Goal: Task Accomplishment & Management: Manage account settings

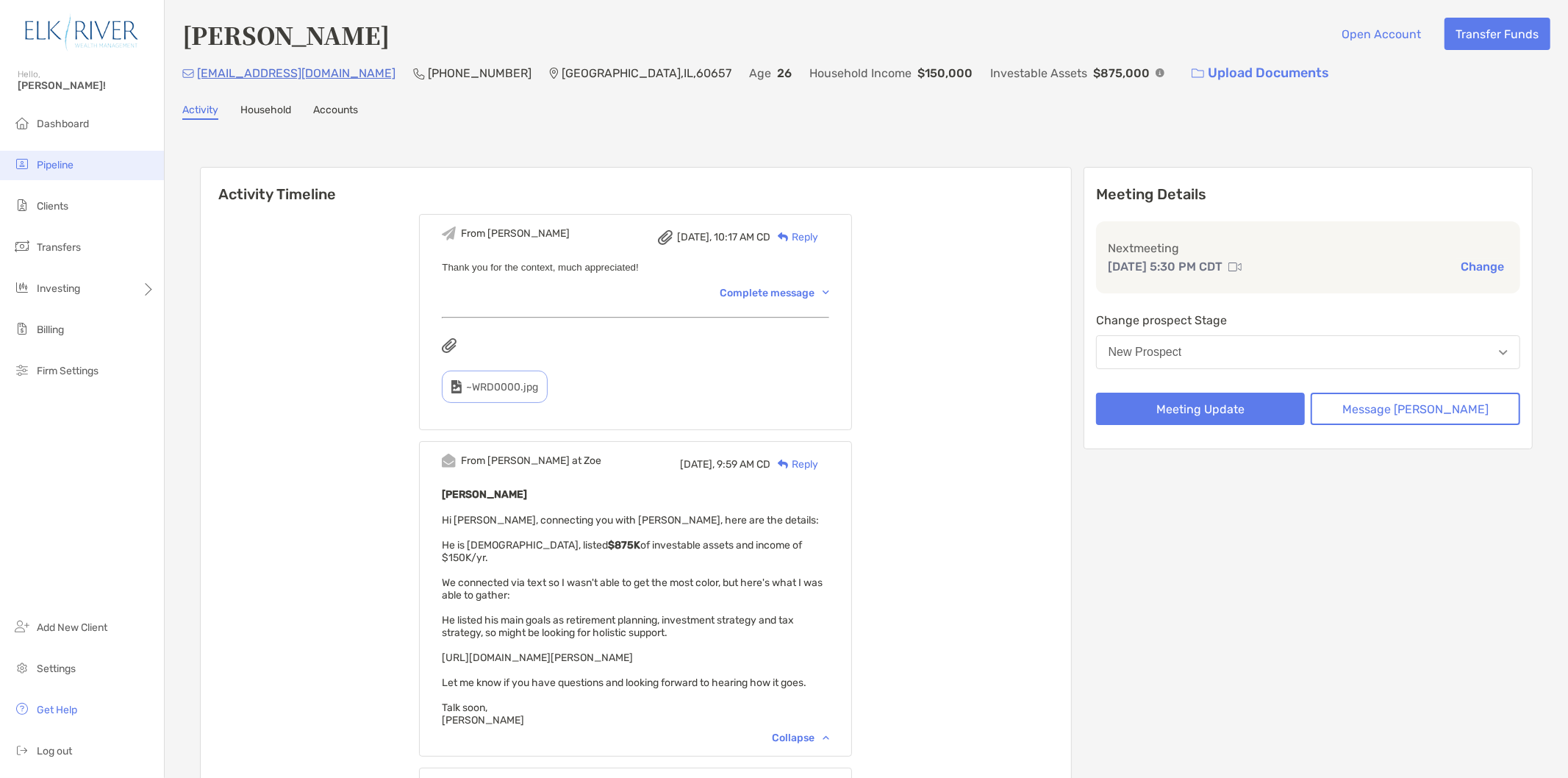
click at [84, 165] on li "Pipeline" at bounding box center [81, 166] width 164 height 30
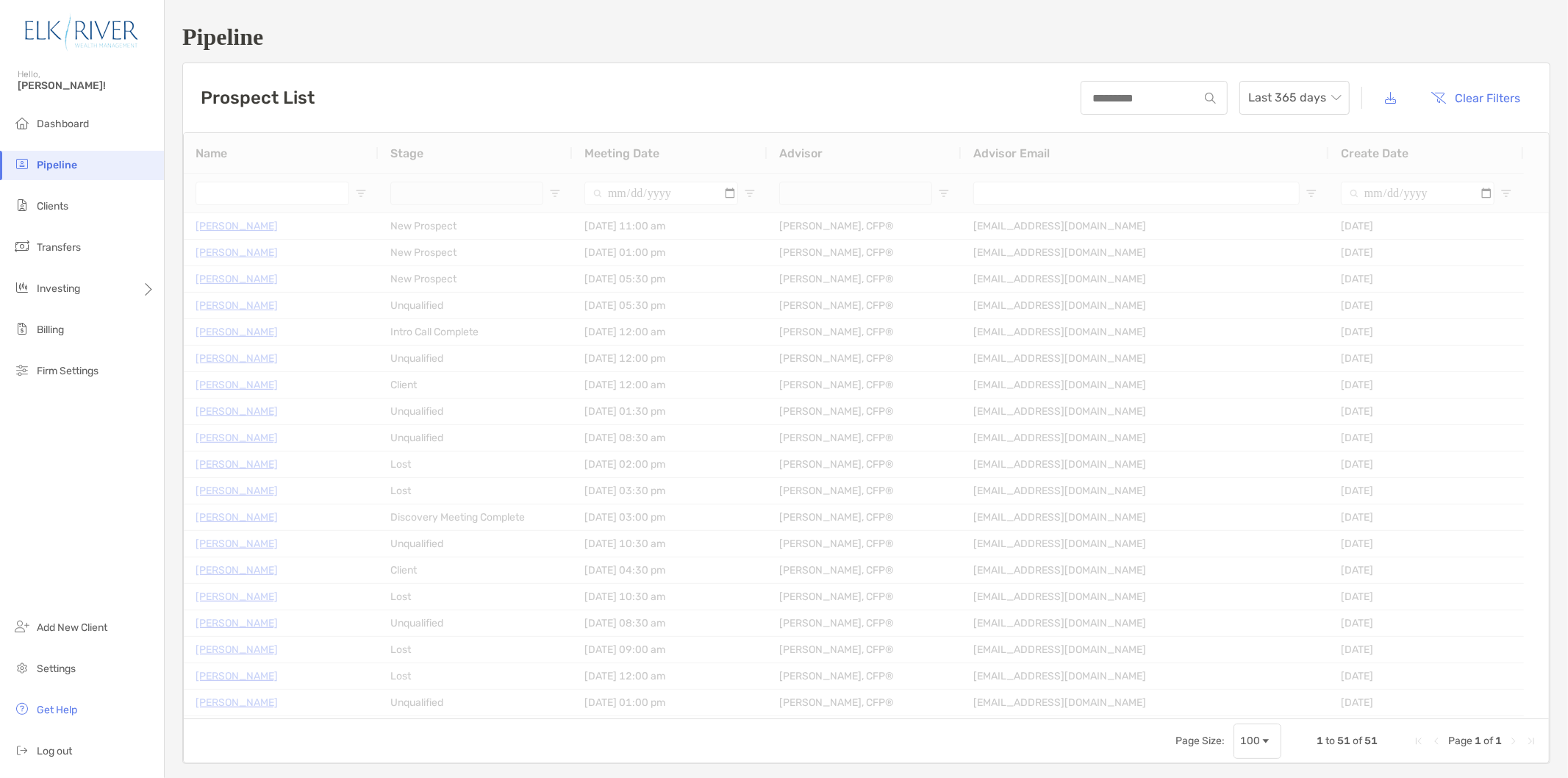
type input "**********"
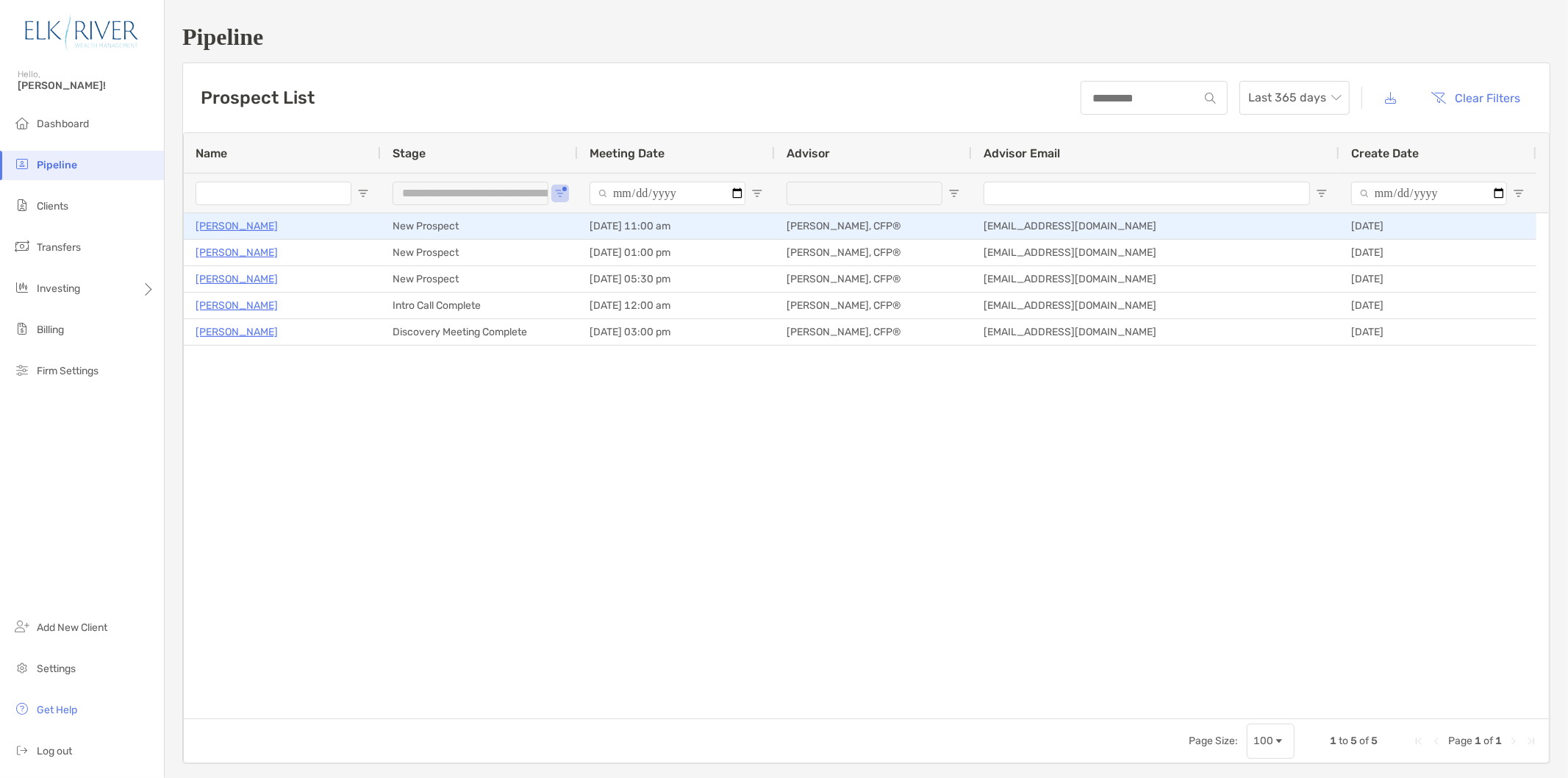
click at [208, 224] on p "[PERSON_NAME]" at bounding box center [236, 227] width 82 height 19
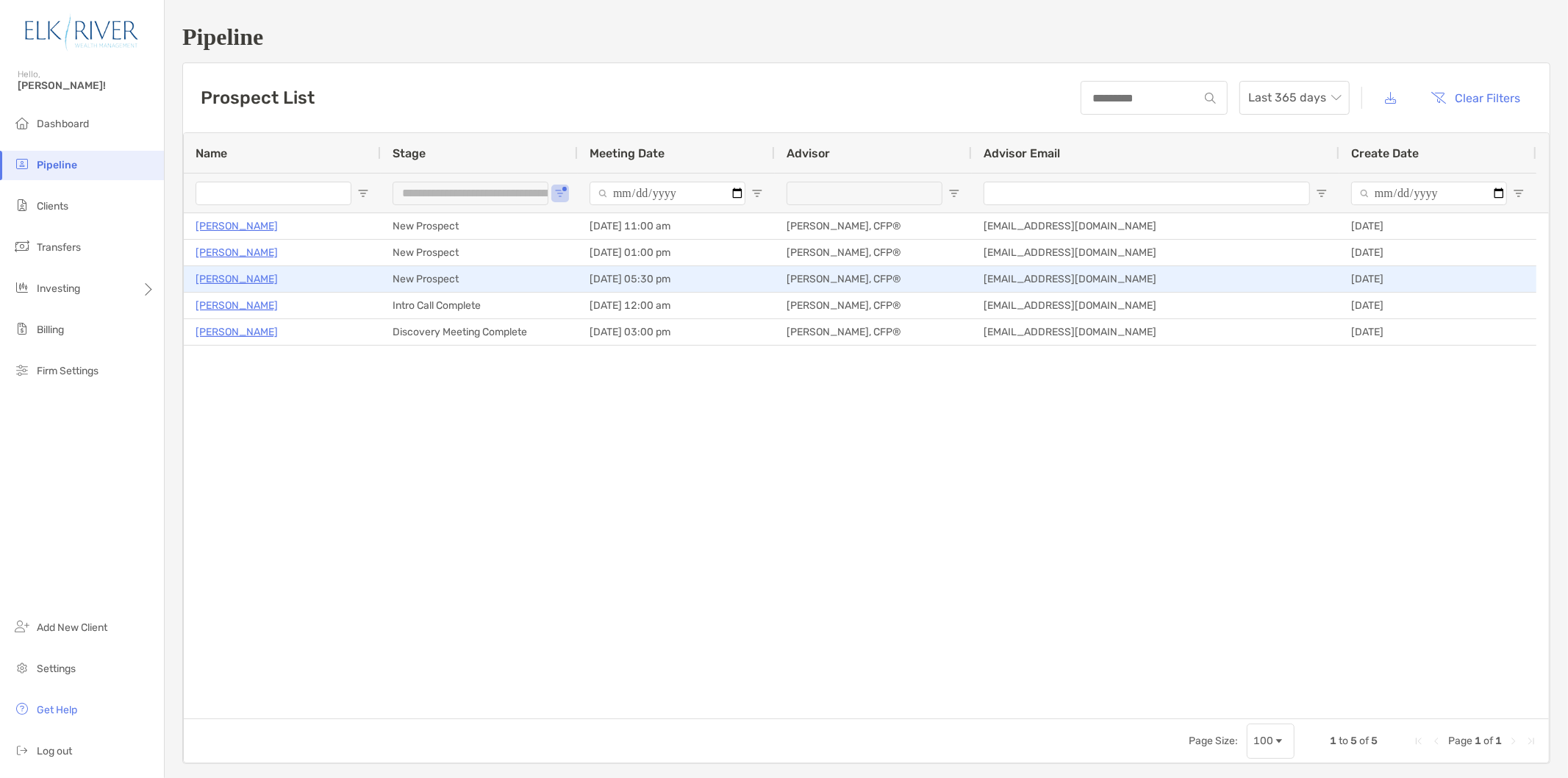
click at [261, 275] on p "Andy Whiteman" at bounding box center [236, 279] width 82 height 19
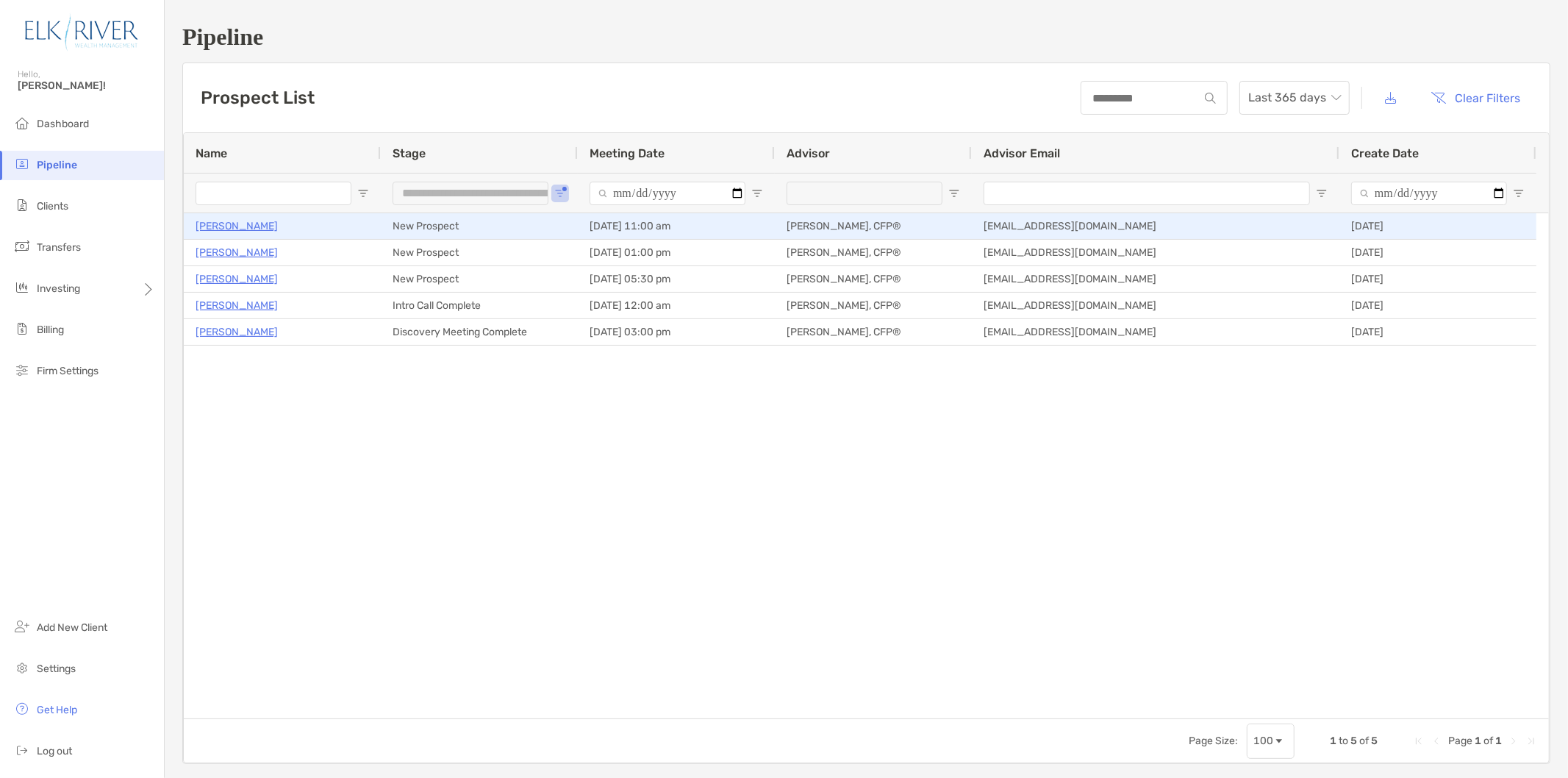
click at [225, 226] on p "[PERSON_NAME]" at bounding box center [236, 227] width 82 height 19
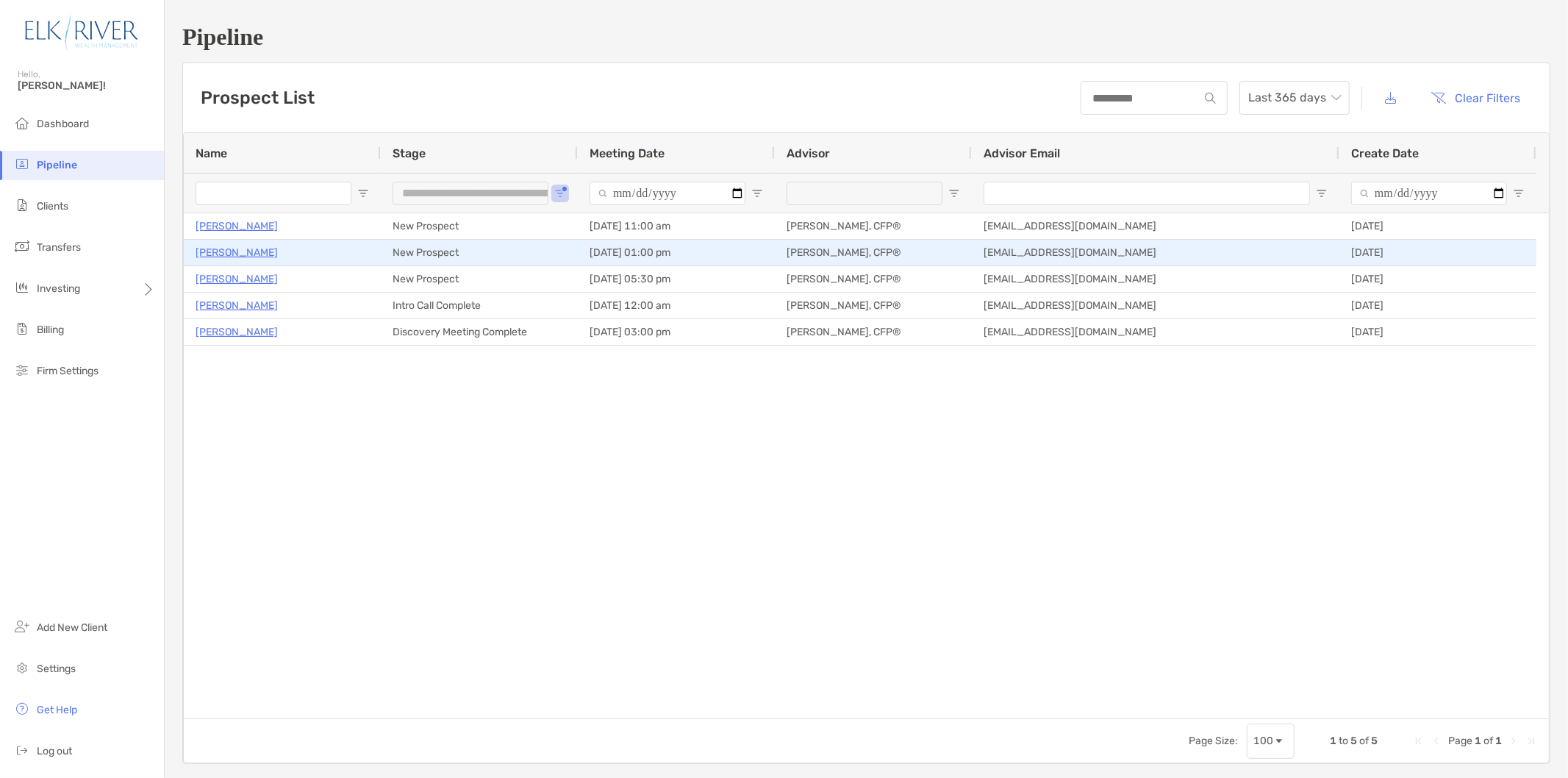
click at [231, 252] on p "Joel Yow" at bounding box center [236, 253] width 82 height 19
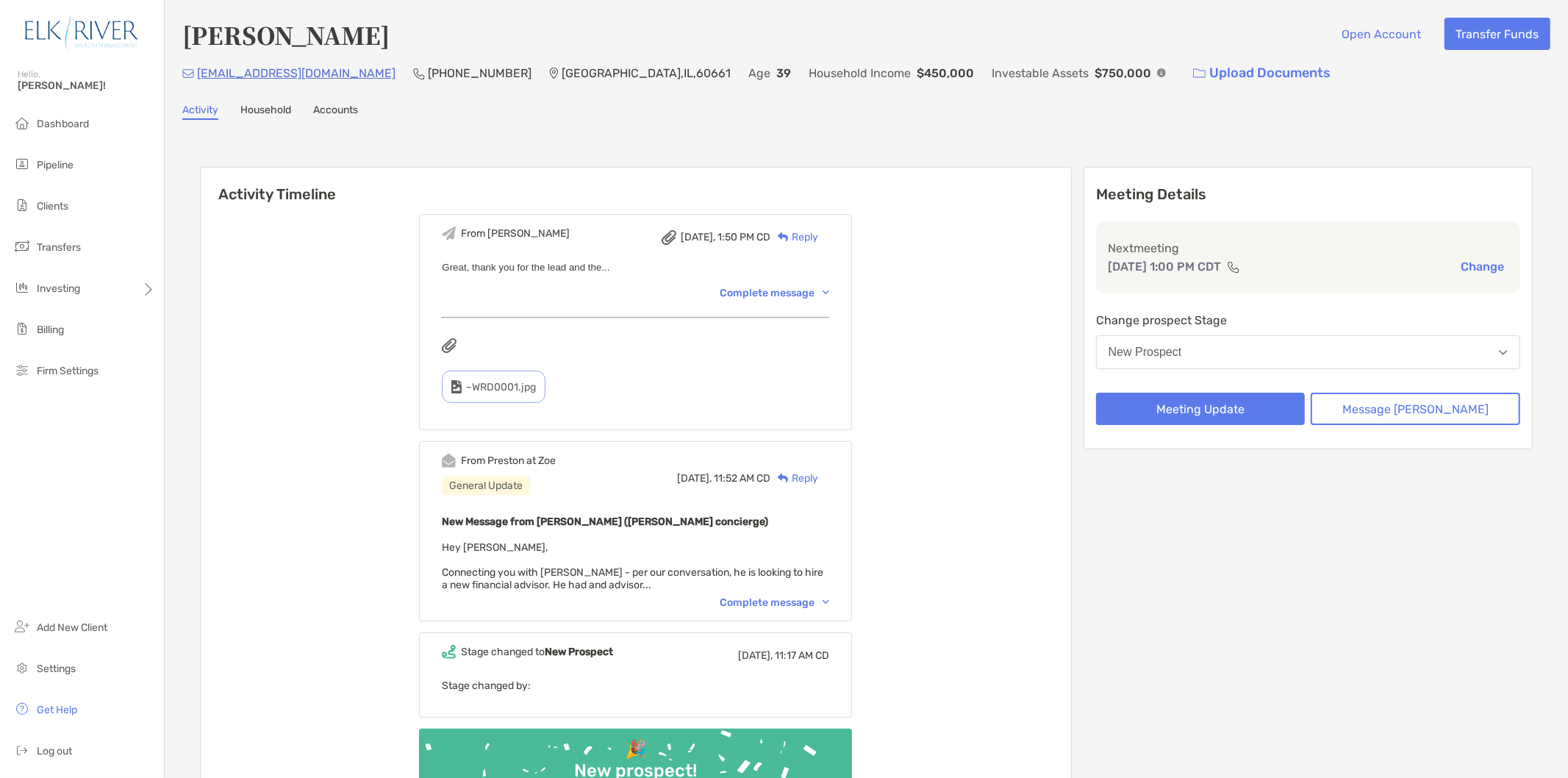
click at [769, 290] on div "Complete message" at bounding box center [774, 293] width 109 height 13
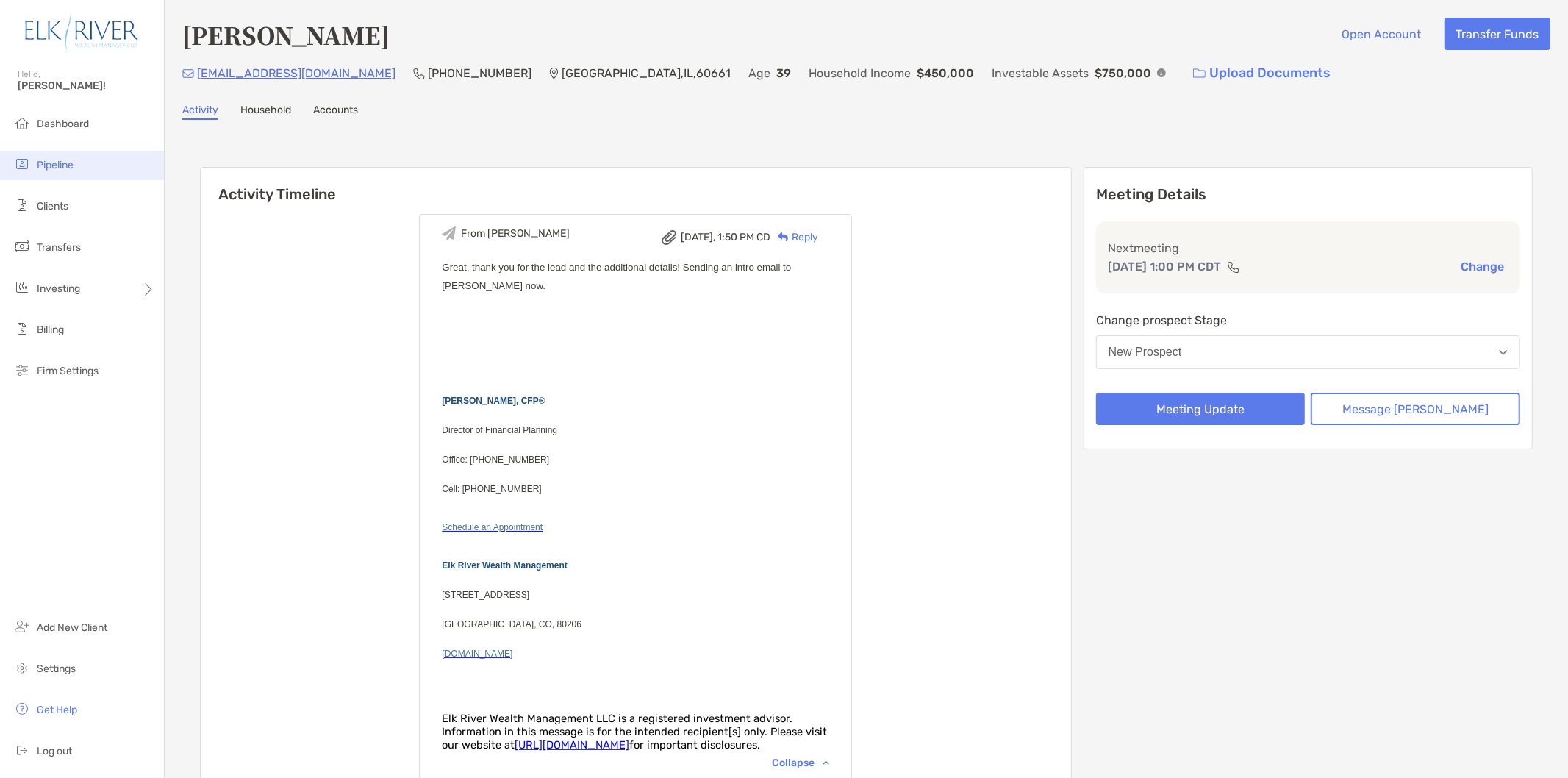
click at [27, 162] on img at bounding box center [21, 164] width 18 height 18
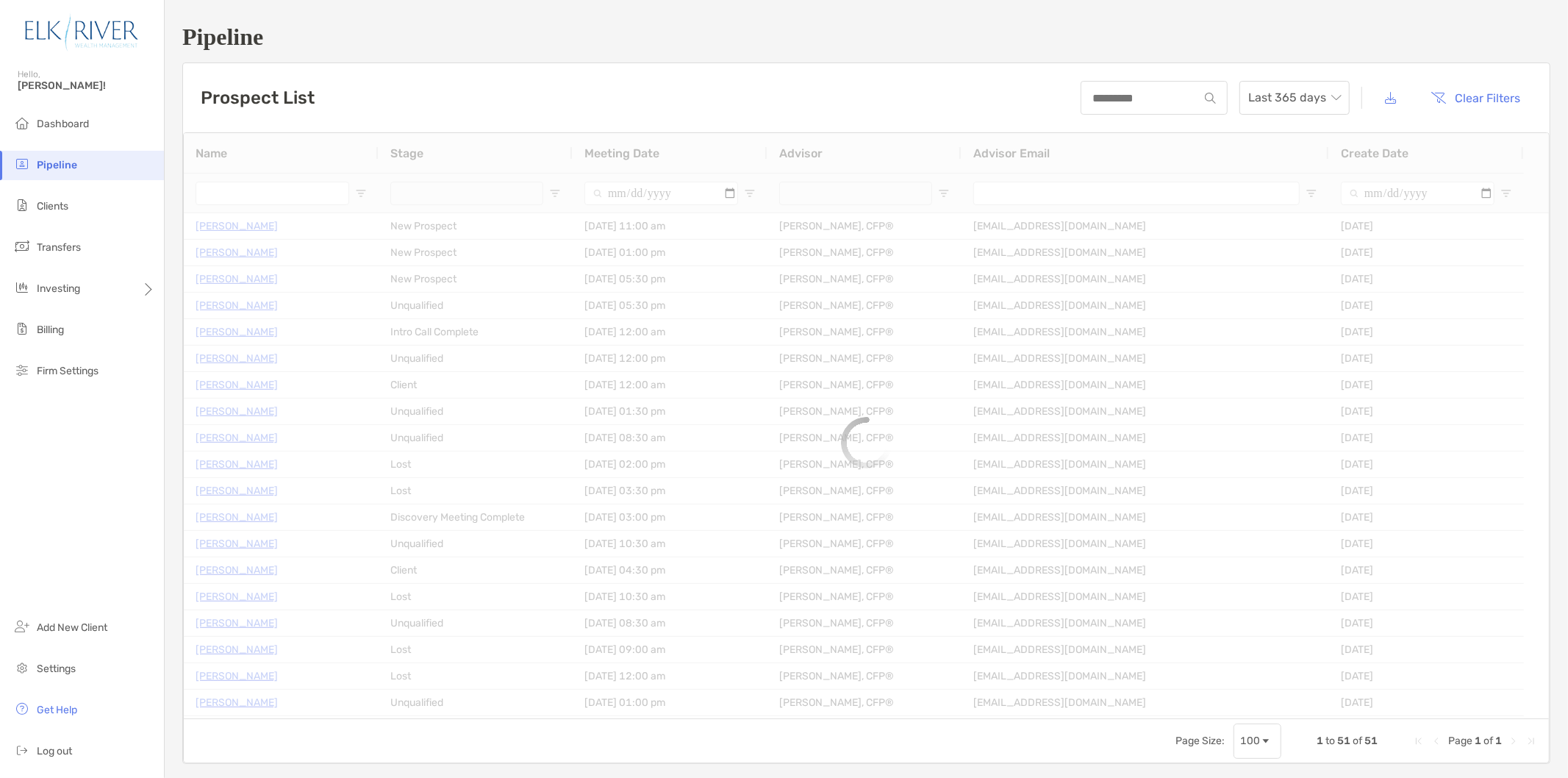
type input "**********"
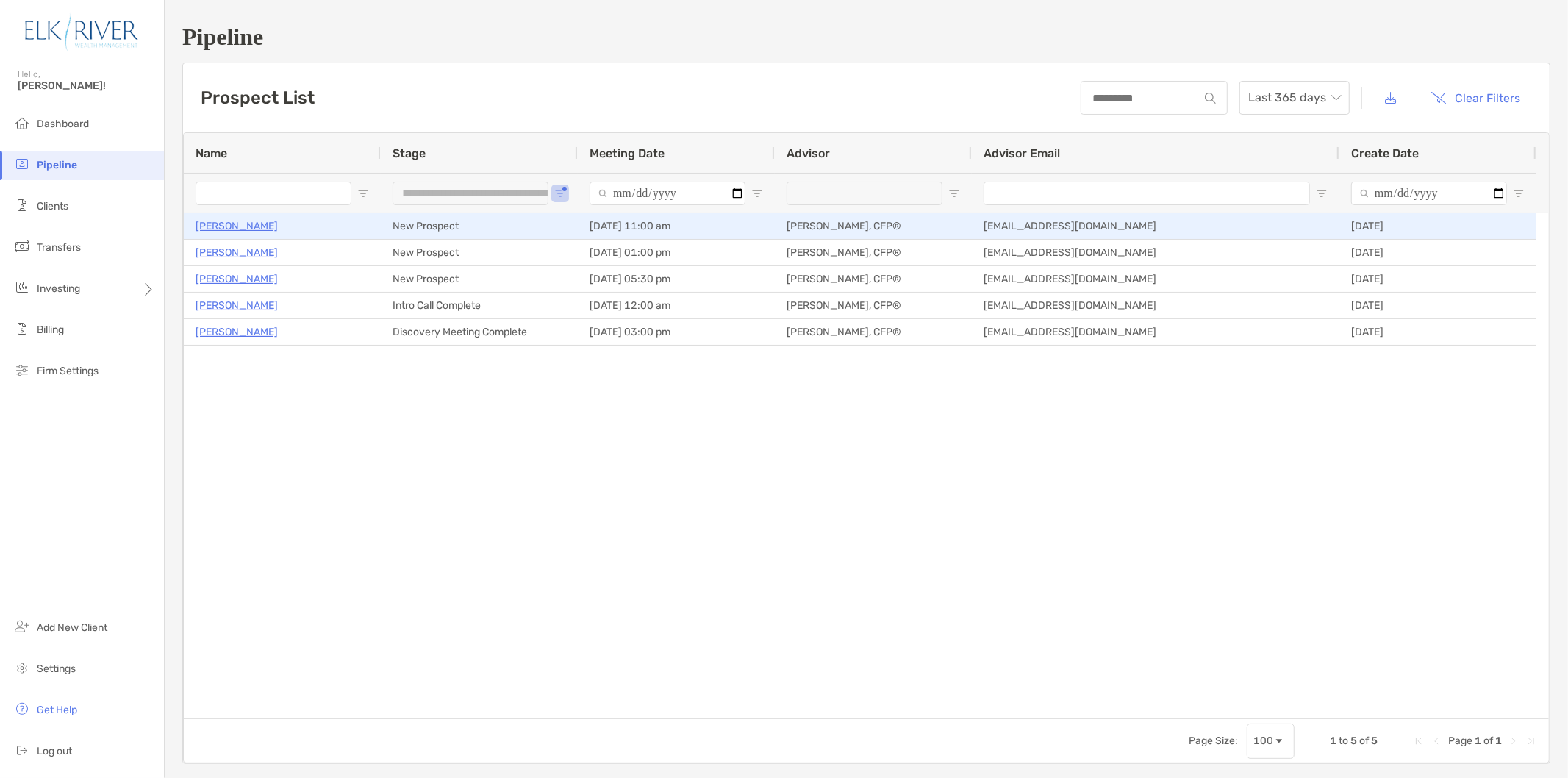
click at [218, 226] on p "[PERSON_NAME]" at bounding box center [236, 227] width 82 height 19
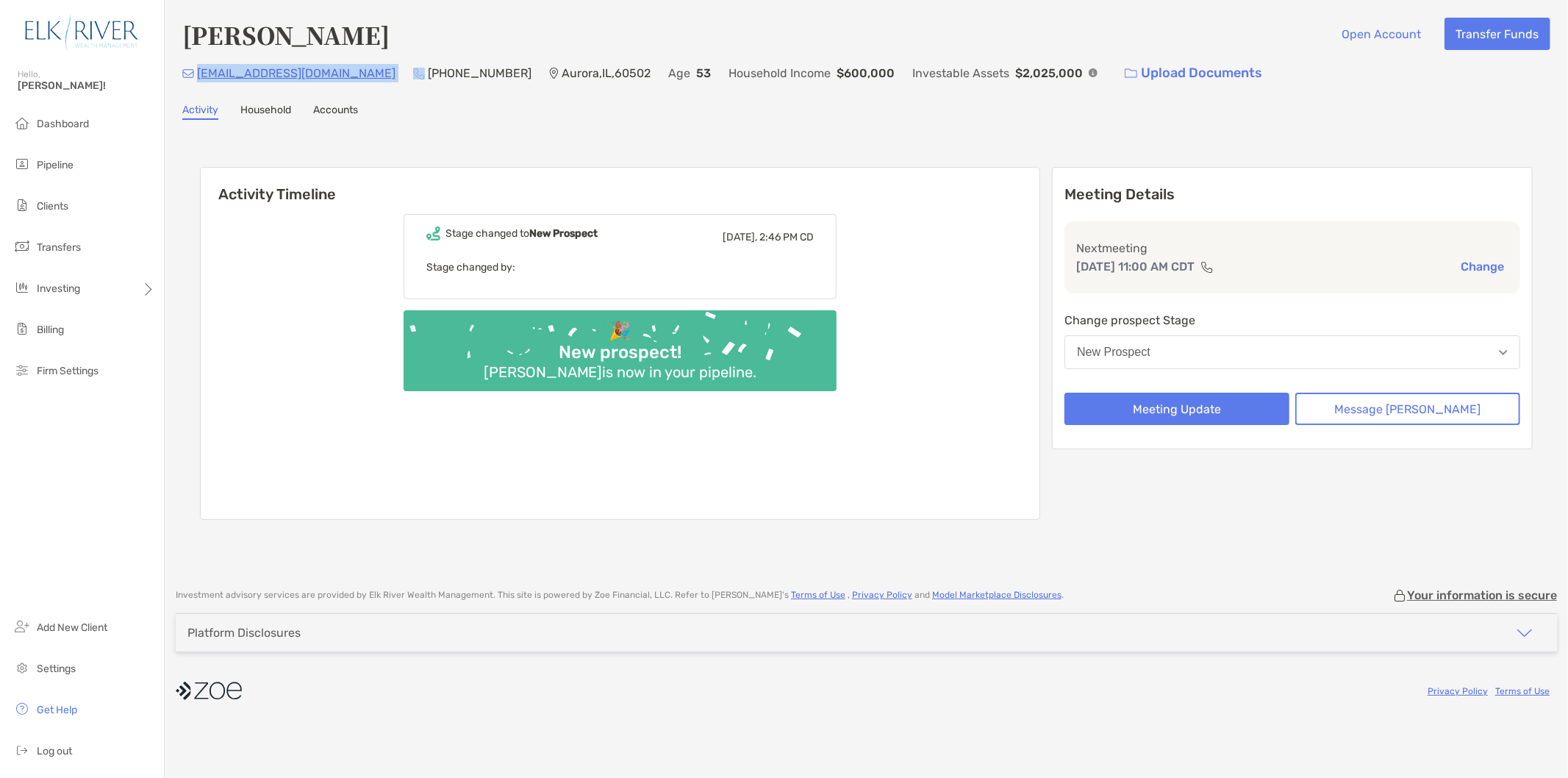
drag, startPoint x: 317, startPoint y: 70, endPoint x: 196, endPoint y: 72, distance: 121.0
click at [196, 72] on div "[EMAIL_ADDRESS][DOMAIN_NAME] (312) 497-[GEOGRAPHIC_DATA] Age [DEMOGRAPHIC_DATA]…" at bounding box center [866, 73] width 1368 height 31
copy p "[EMAIL_ADDRESS][DOMAIN_NAME]"
